Goal: Task Accomplishment & Management: Use online tool/utility

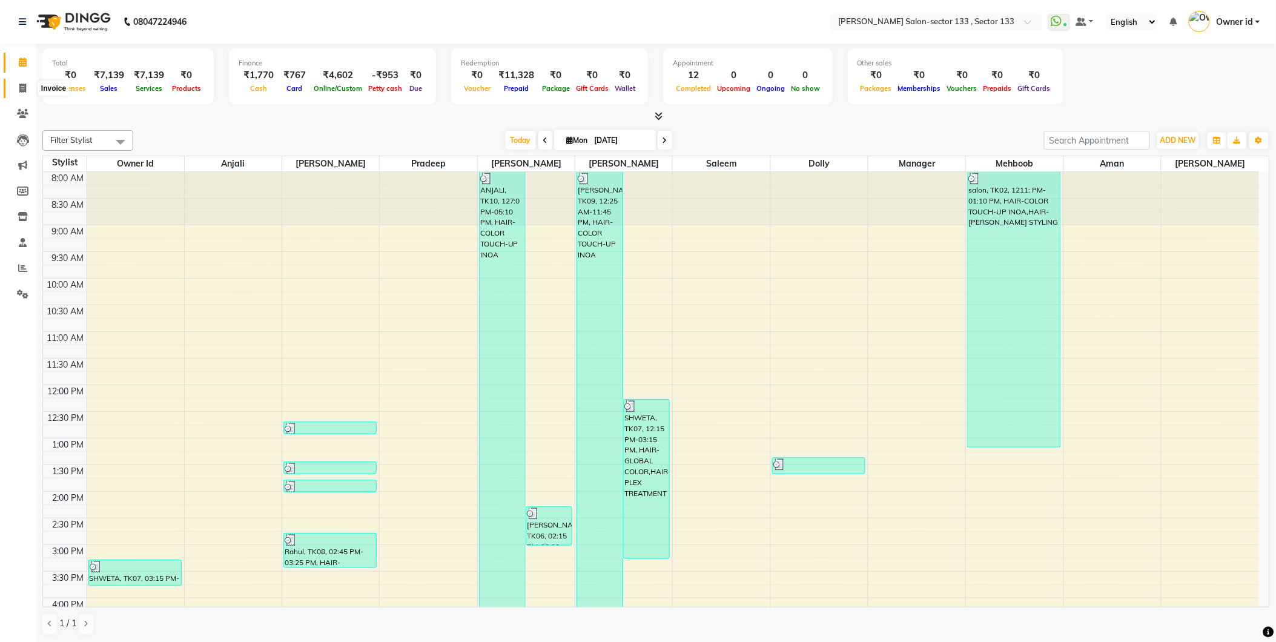
click at [25, 86] on icon at bounding box center [22, 88] width 7 height 9
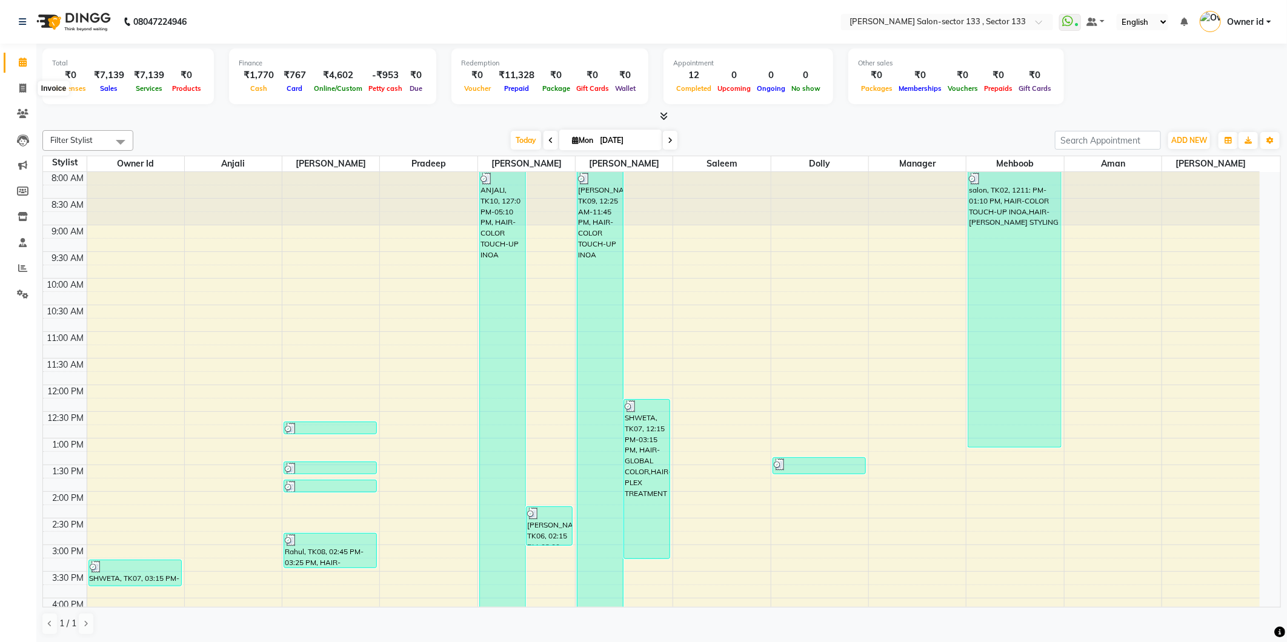
select select "8302"
select select "service"
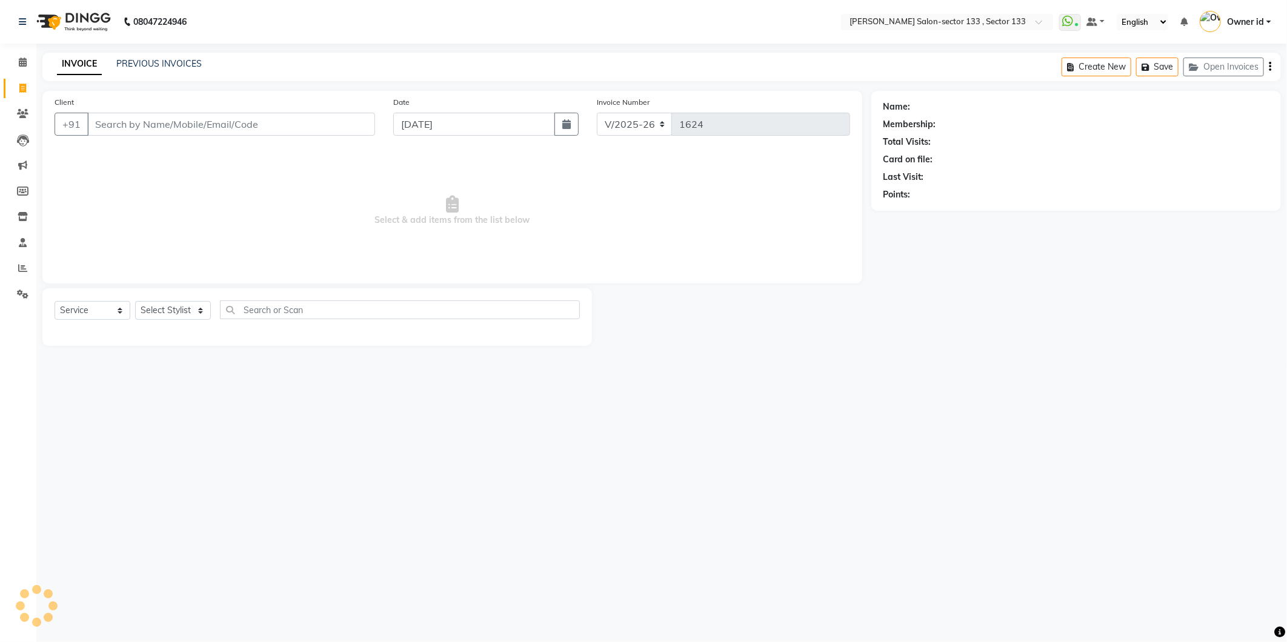
click at [152, 126] on input "Client" at bounding box center [231, 124] width 288 height 23
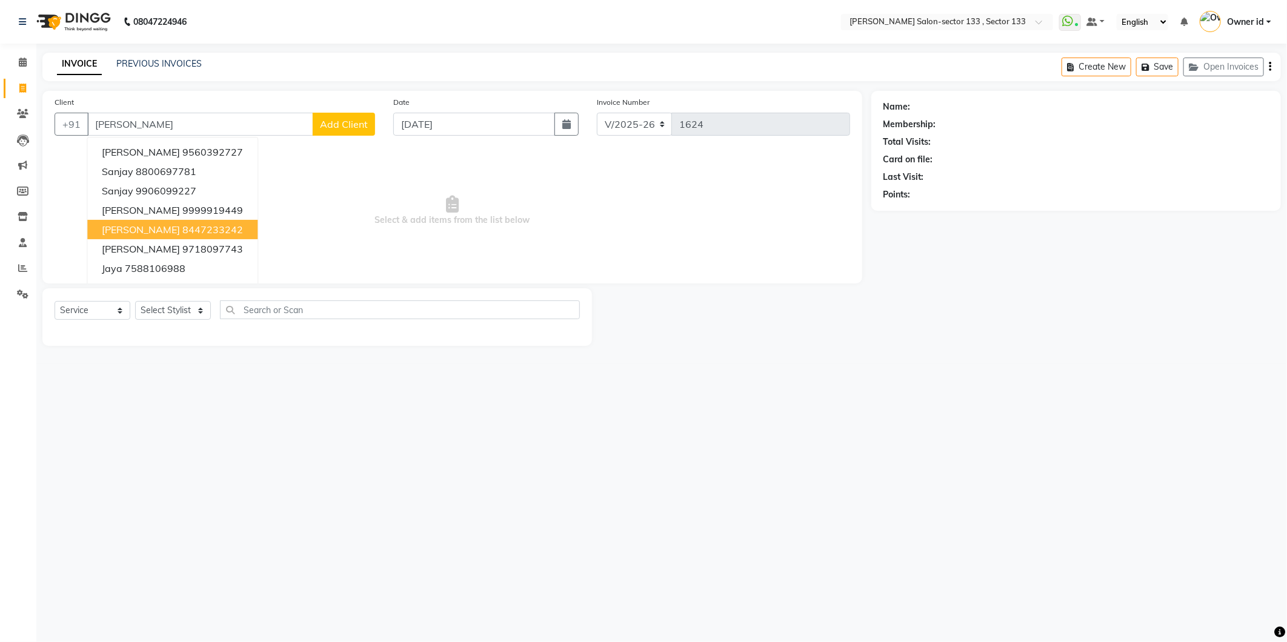
click at [182, 226] on ngb-highlight "8447233242" at bounding box center [212, 230] width 61 height 12
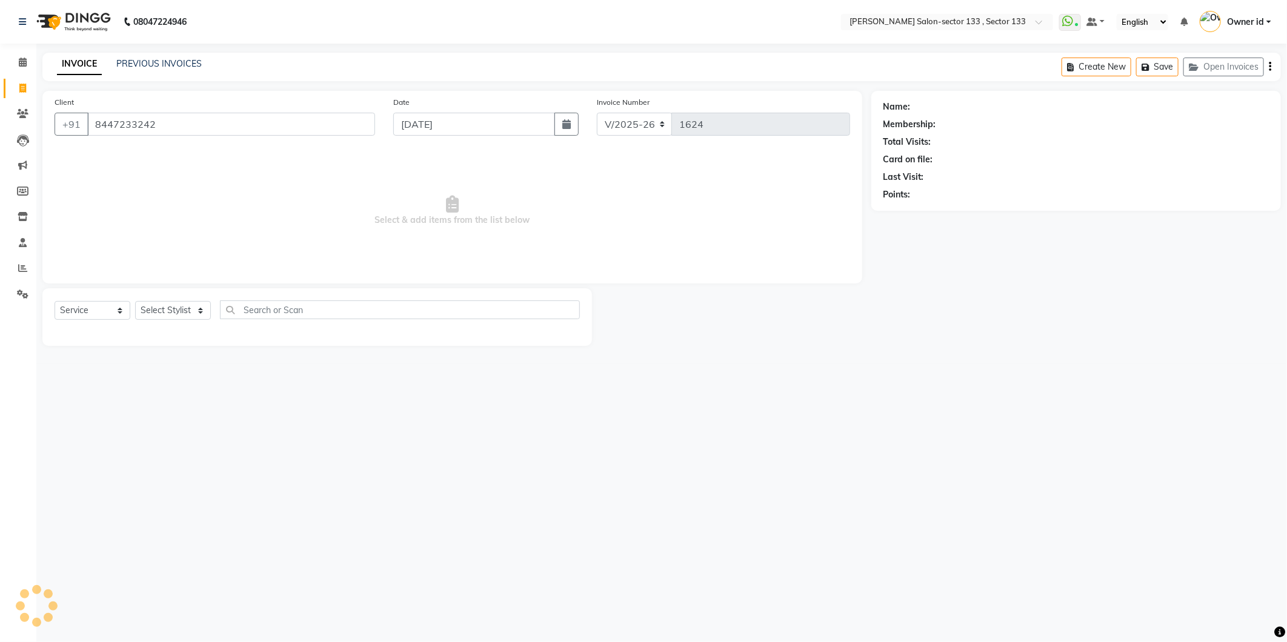
type input "8447233242"
click at [178, 311] on select "Select Stylist [PERSON_NAME] Anwar [PERSON_NAME] Manager Mehboob Owner id Prade…" at bounding box center [173, 310] width 76 height 19
select select "80214"
click at [135, 302] on select "Select Stylist [PERSON_NAME] Anwar [PERSON_NAME] Manager Mehboob Owner id Prade…" at bounding box center [173, 310] width 76 height 19
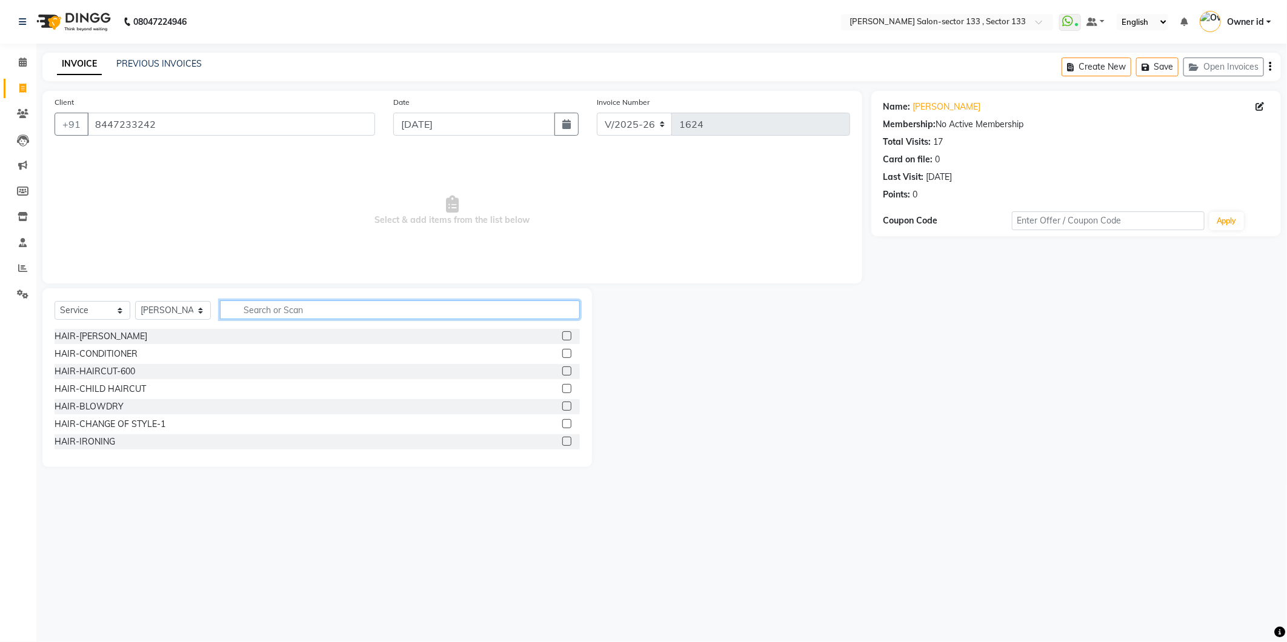
click at [245, 312] on input "text" at bounding box center [400, 309] width 360 height 19
type input "T"
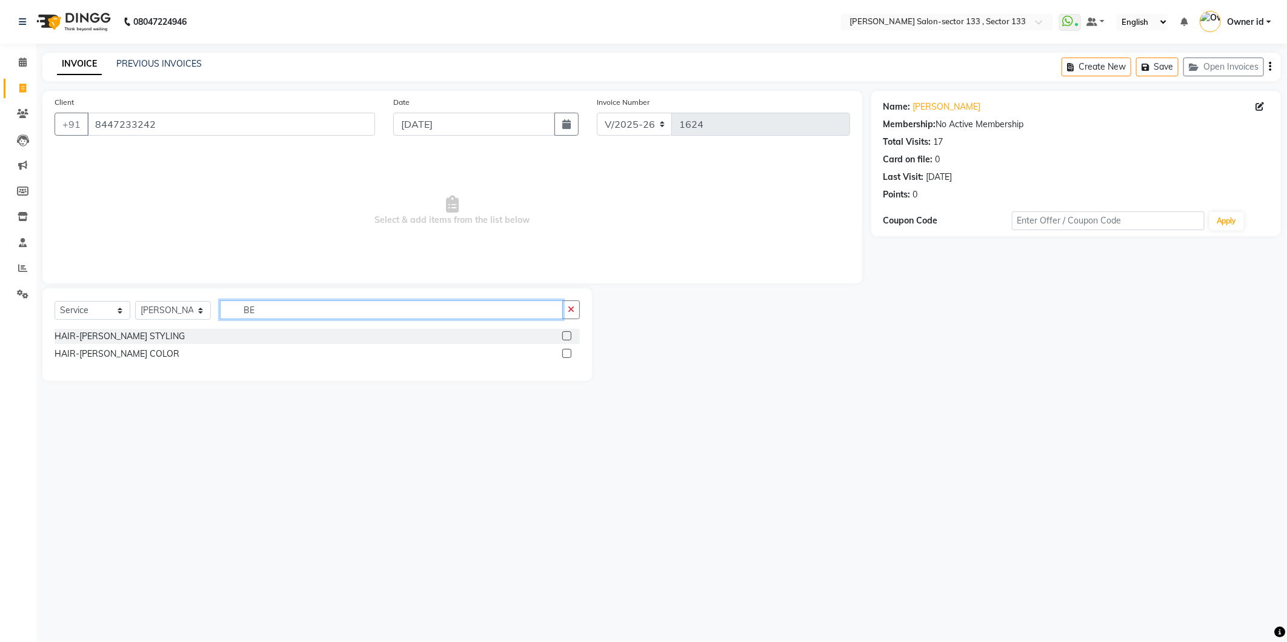
type input "B"
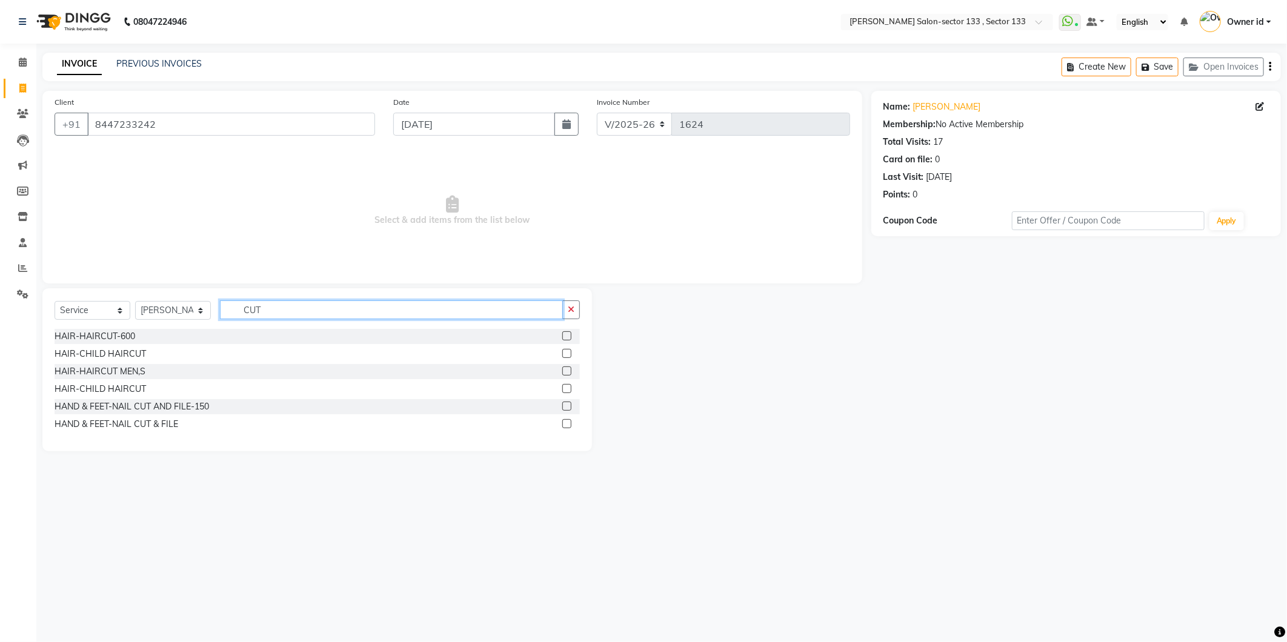
type input "CUT"
click at [568, 374] on label at bounding box center [566, 370] width 9 height 9
click at [568, 374] on input "checkbox" at bounding box center [566, 372] width 8 height 8
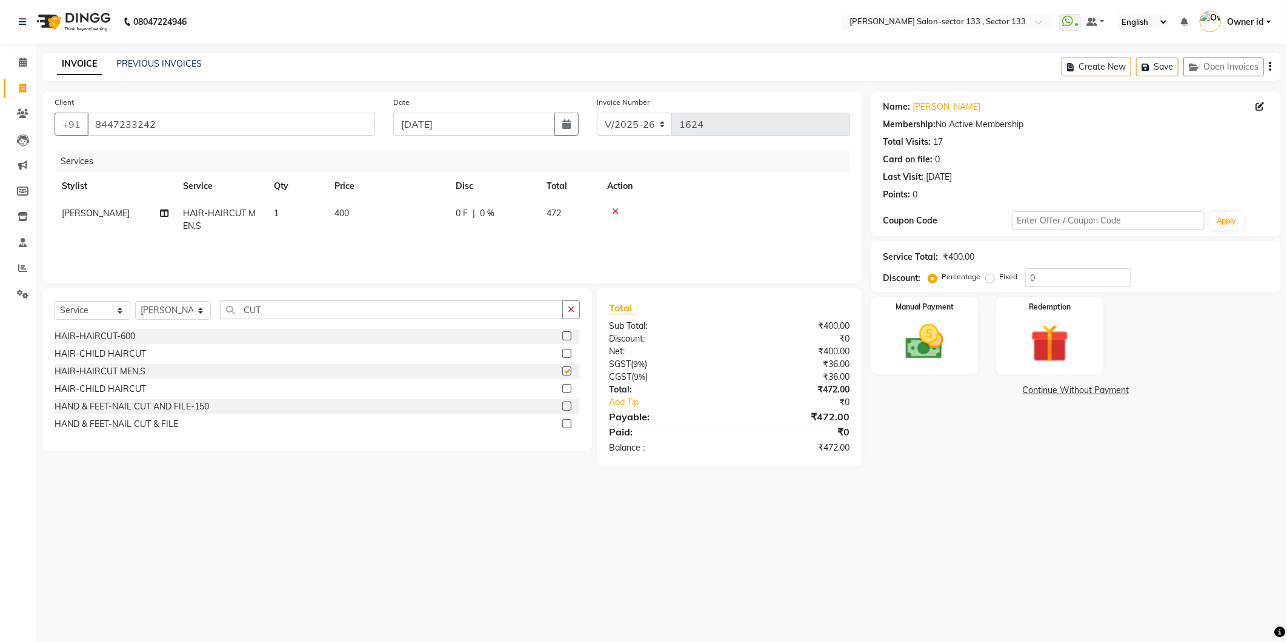
checkbox input "false"
click at [909, 335] on img at bounding box center [924, 342] width 65 height 46
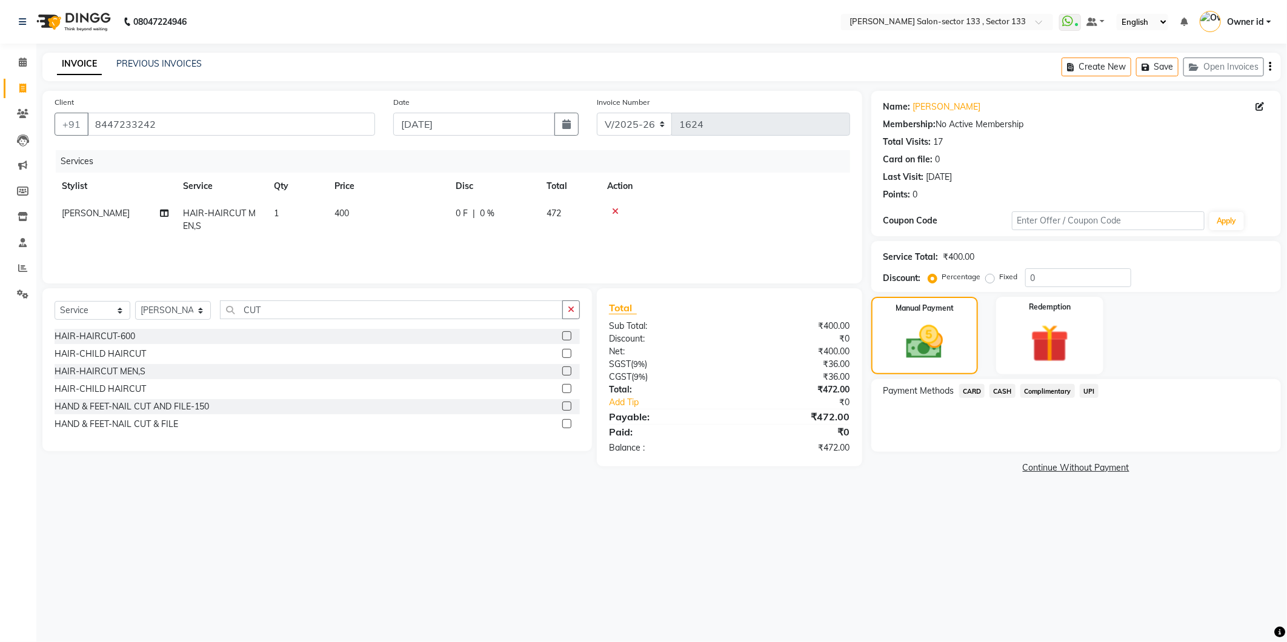
click at [1093, 397] on span "UPI" at bounding box center [1089, 391] width 19 height 14
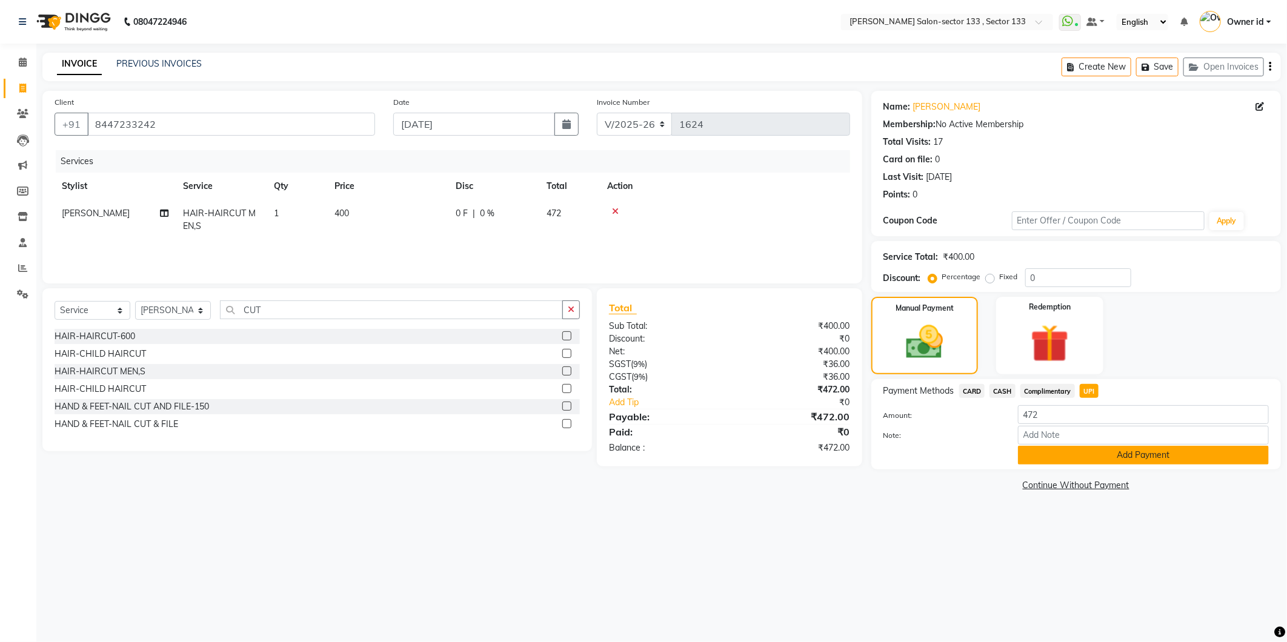
click at [1087, 462] on button "Add Payment" at bounding box center [1143, 455] width 251 height 19
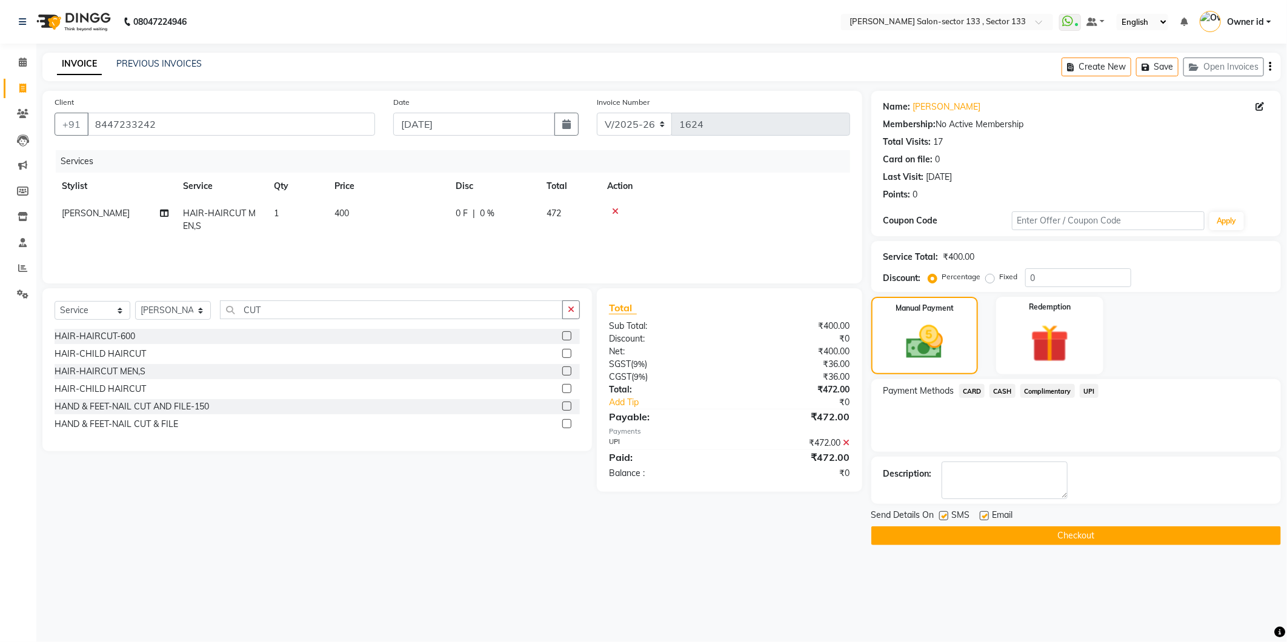
click at [1018, 533] on button "Checkout" at bounding box center [1076, 535] width 410 height 19
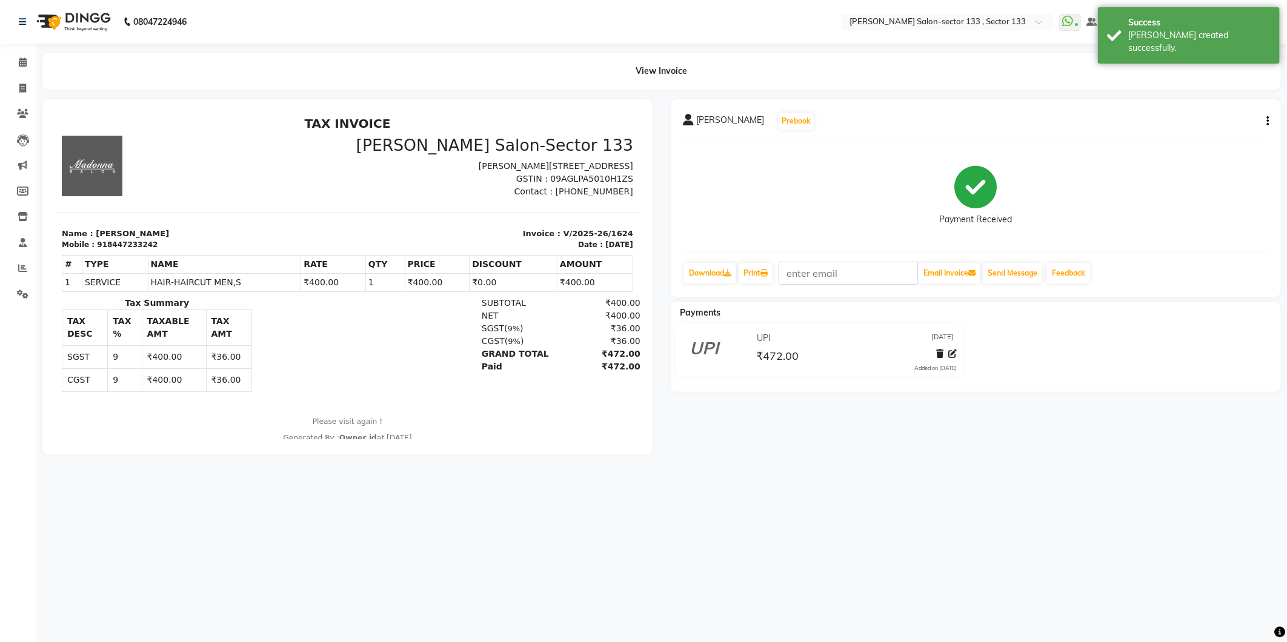
click at [1266, 122] on icon "button" at bounding box center [1267, 121] width 2 height 1
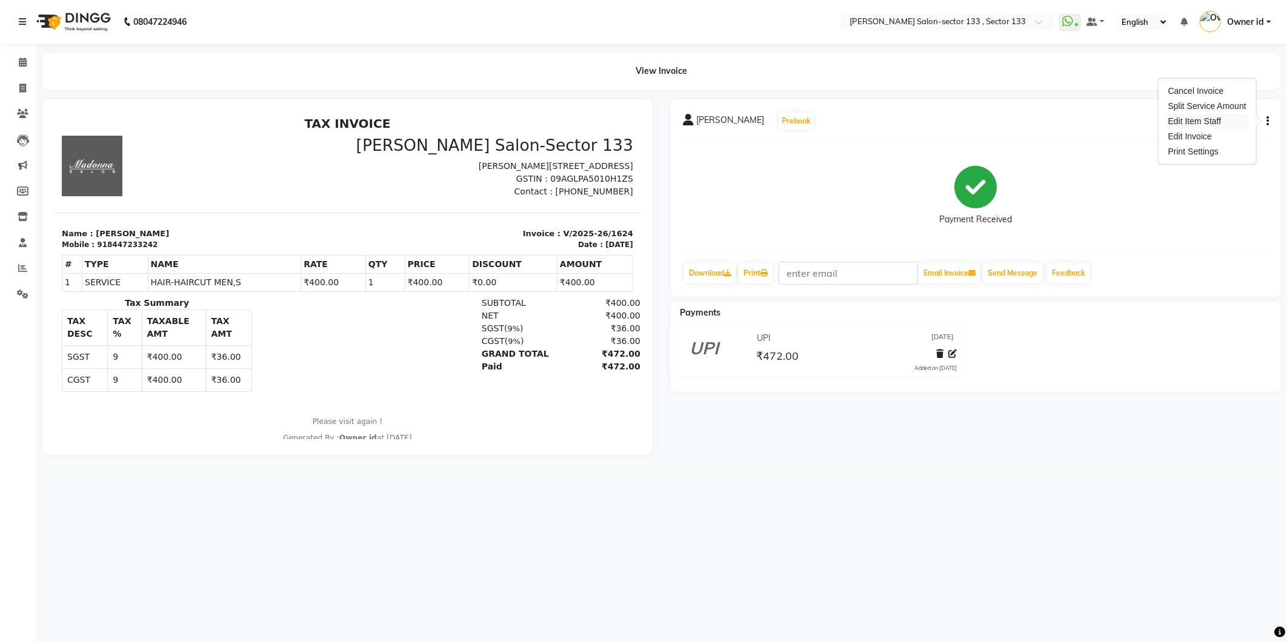
click at [1216, 121] on div "Edit Item Staff" at bounding box center [1207, 121] width 83 height 15
select select "80214"
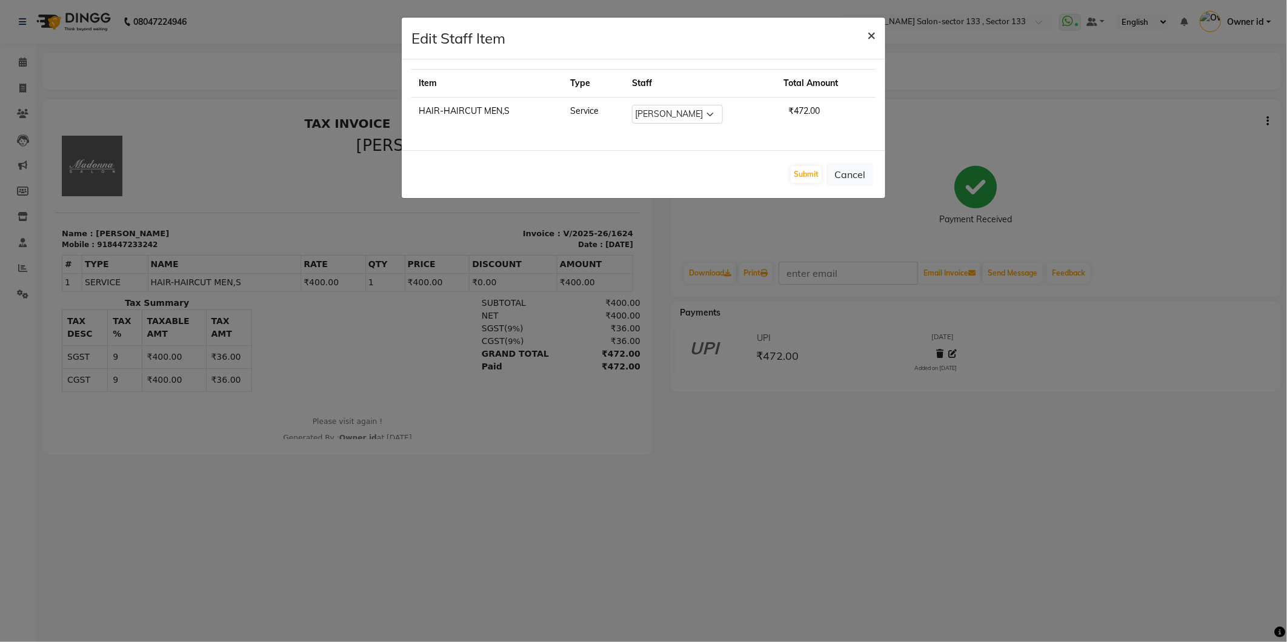
click at [872, 41] on span "×" at bounding box center [871, 34] width 8 height 18
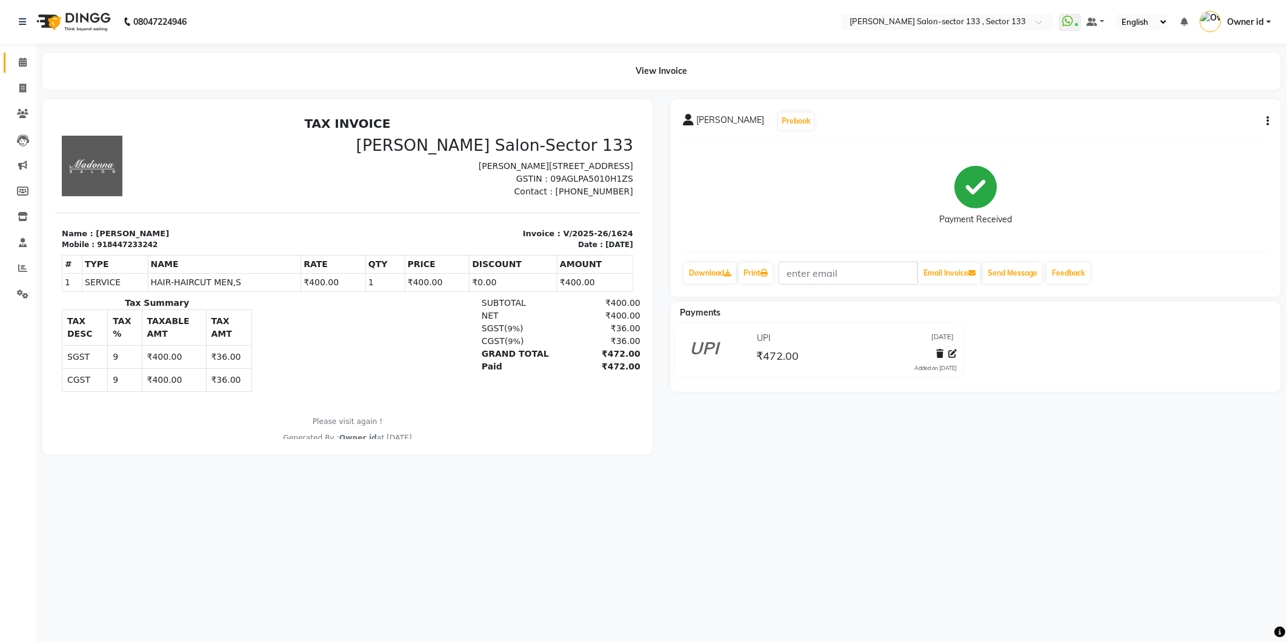
click at [13, 61] on span at bounding box center [22, 63] width 21 height 14
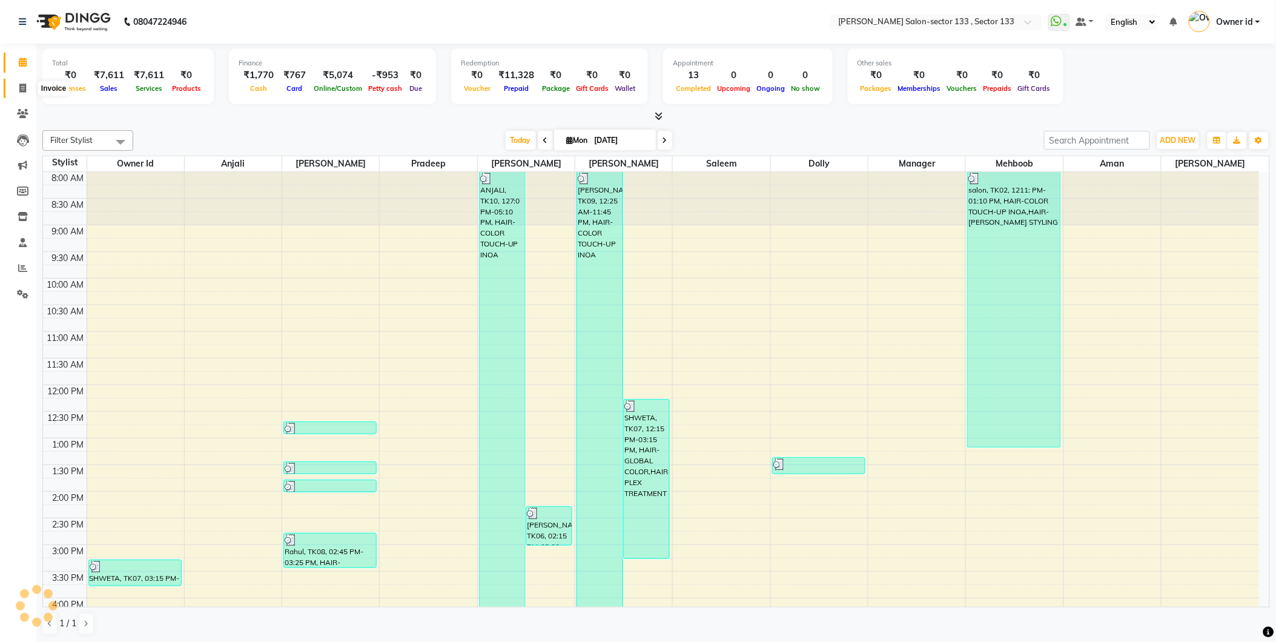
click at [28, 88] on span at bounding box center [22, 89] width 21 height 14
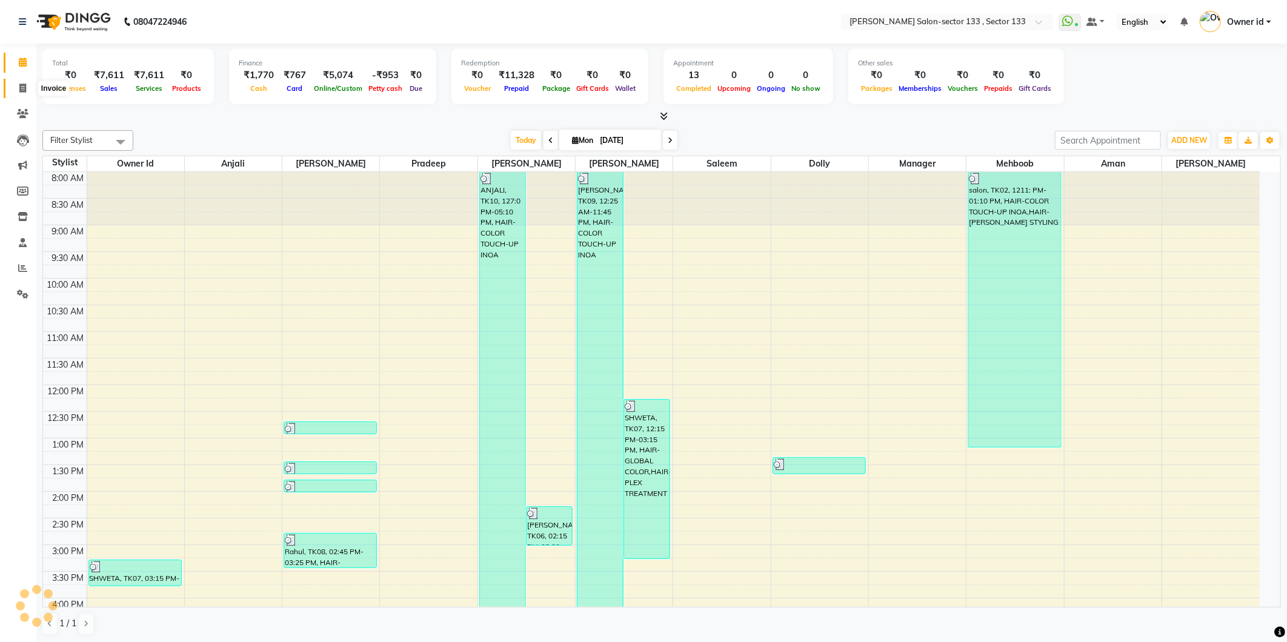
select select "8302"
select select "service"
